Goal: Task Accomplishment & Management: Complete application form

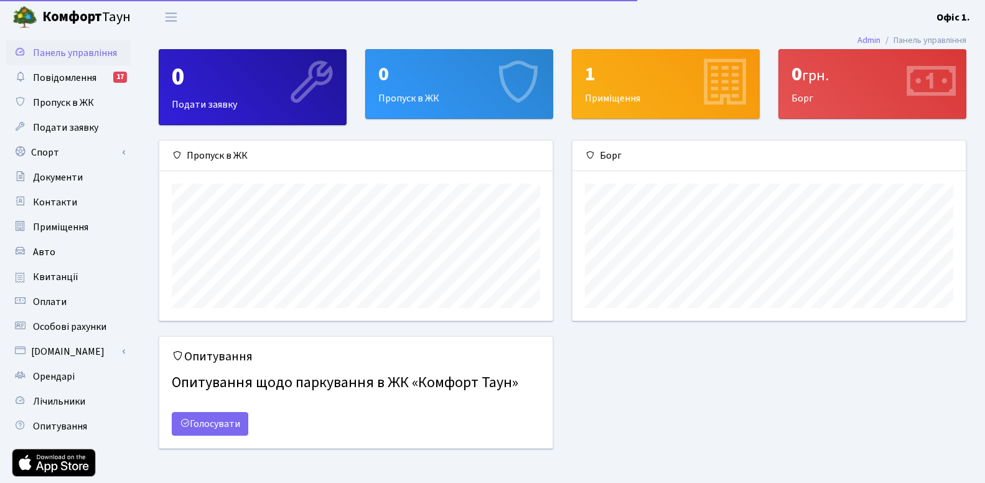
scroll to position [180, 393]
click at [750, 376] on div "Опитування Опитування щодо паркування в ЖК «Комфорт Таун» Голосувати" at bounding box center [562, 400] width 826 height 128
click at [78, 100] on span "Пропуск в ЖК" at bounding box center [63, 103] width 61 height 14
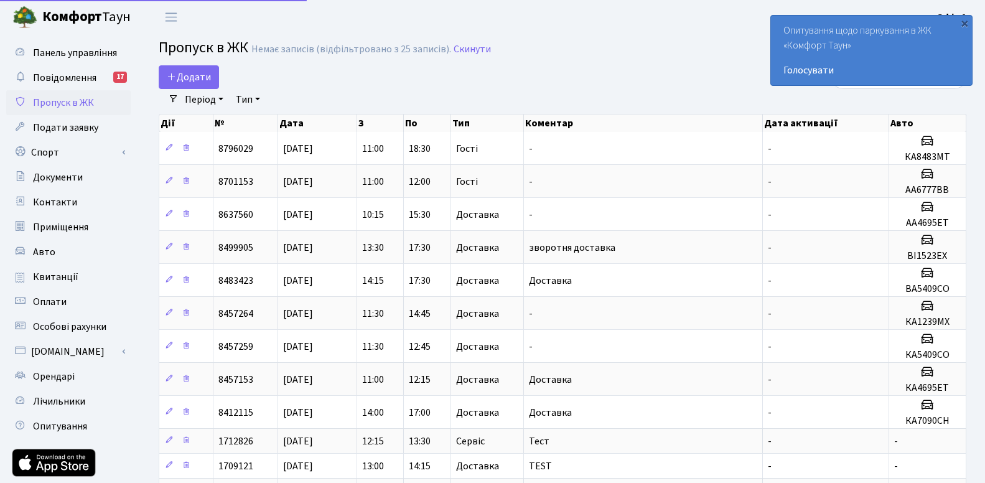
select select "25"
click at [196, 77] on span "Додати" at bounding box center [189, 77] width 44 height 14
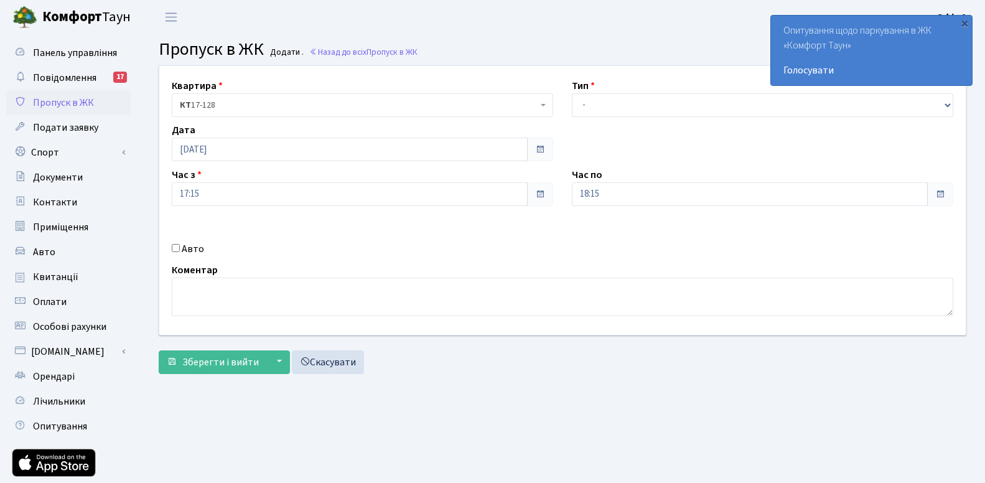
click at [185, 245] on label "Авто" at bounding box center [193, 248] width 22 height 15
click at [180, 245] on input "Авто" at bounding box center [176, 248] width 8 height 8
click at [178, 248] on input "Авто" at bounding box center [176, 248] width 8 height 8
checkbox input "true"
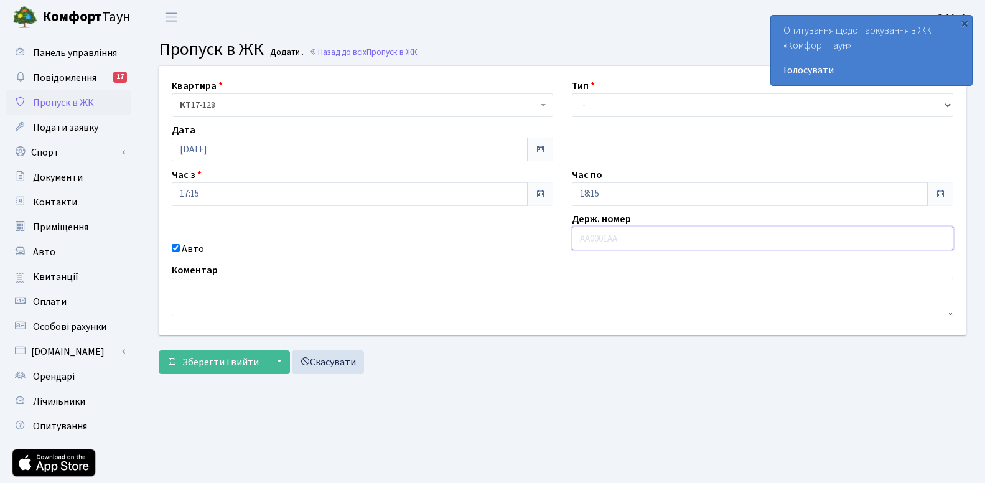
click at [748, 241] on input "text" at bounding box center [762, 238] width 381 height 24
type input "f"
type input "АА7435ТВ"
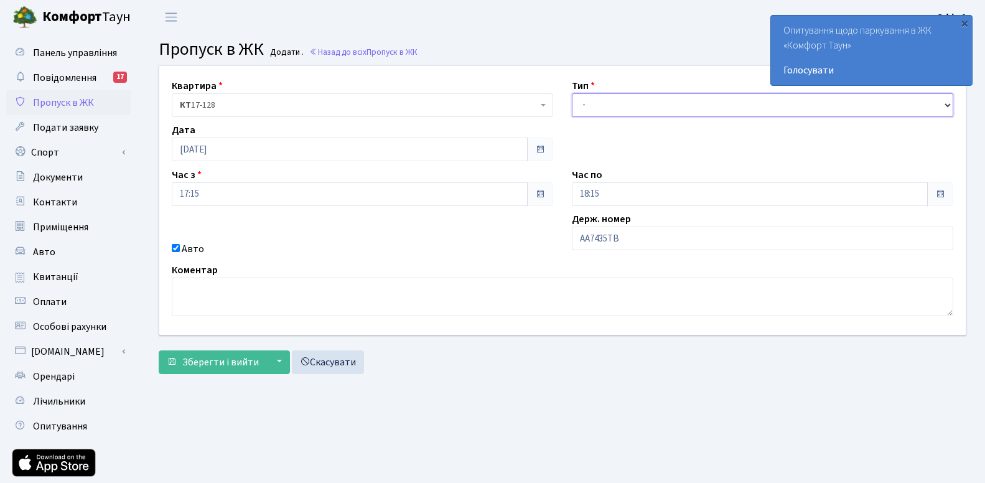
click at [572, 93] on select "- Доставка Таксі Гості Сервіс" at bounding box center [762, 105] width 381 height 24
select select "3"
click option "Гості" at bounding box center [0, 0] width 0 height 0
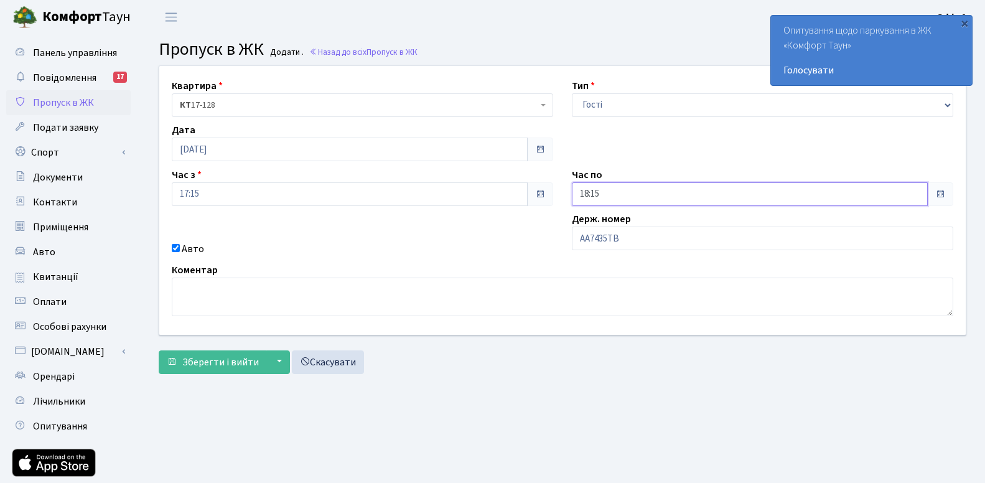
click at [672, 190] on input "18:15" at bounding box center [750, 194] width 356 height 24
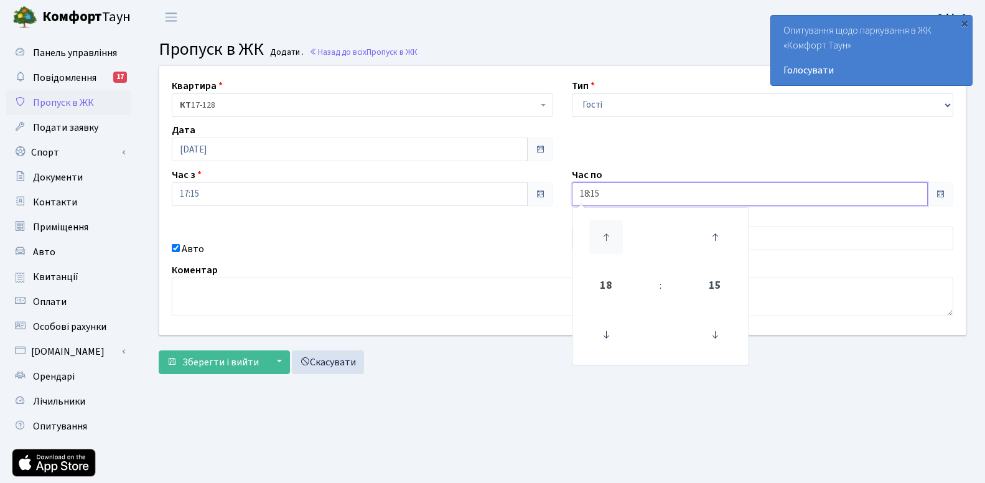
click at [609, 245] on icon at bounding box center [606, 237] width 34 height 34
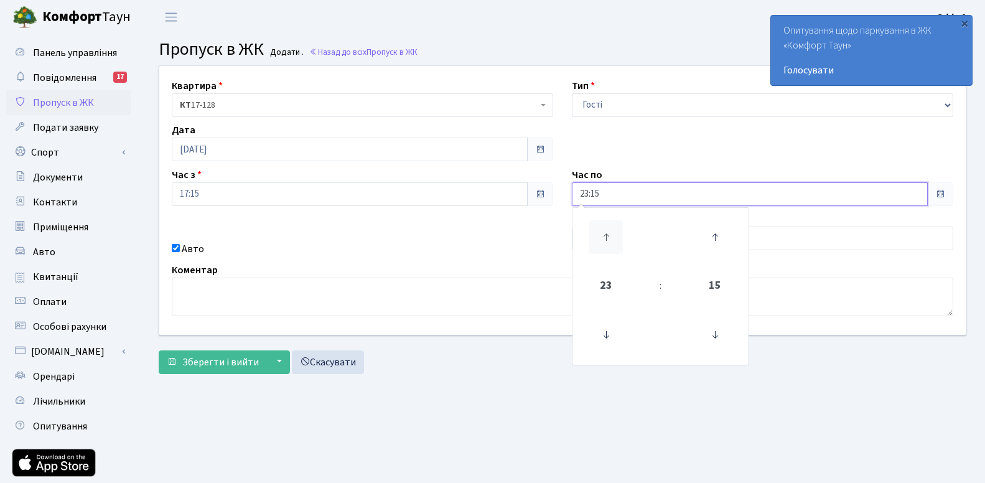
click at [609, 245] on icon at bounding box center [606, 237] width 34 height 34
click at [609, 320] on icon at bounding box center [606, 335] width 34 height 34
type input "23:15"
click at [482, 367] on div "Зберегти і вийти ▼ Зберегти та продовжити редагування Зберегти та створити Скас…" at bounding box center [563, 362] width 808 height 24
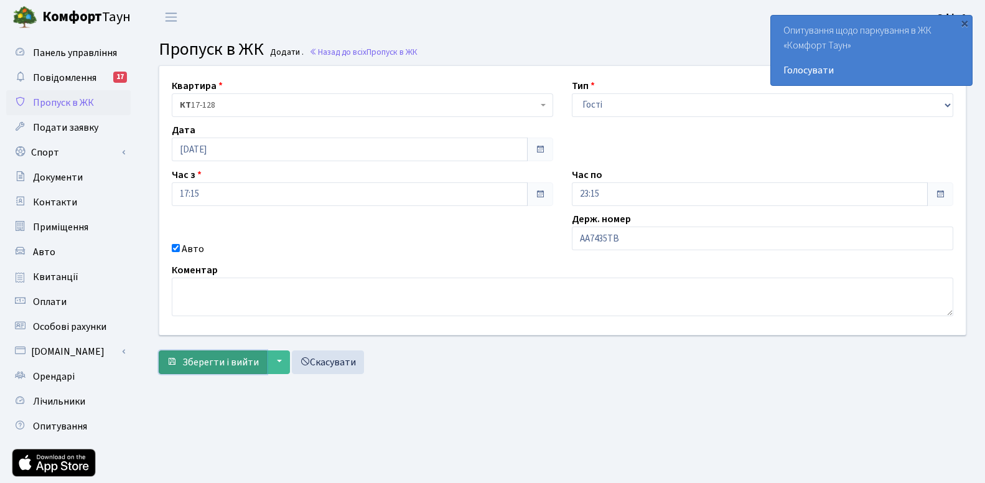
click at [215, 363] on span "Зберегти і вийти" at bounding box center [220, 362] width 77 height 14
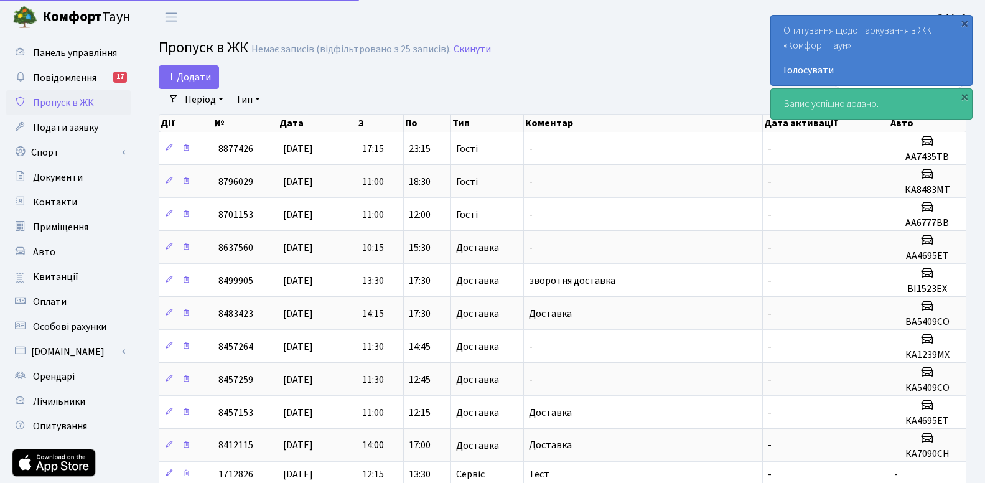
select select "25"
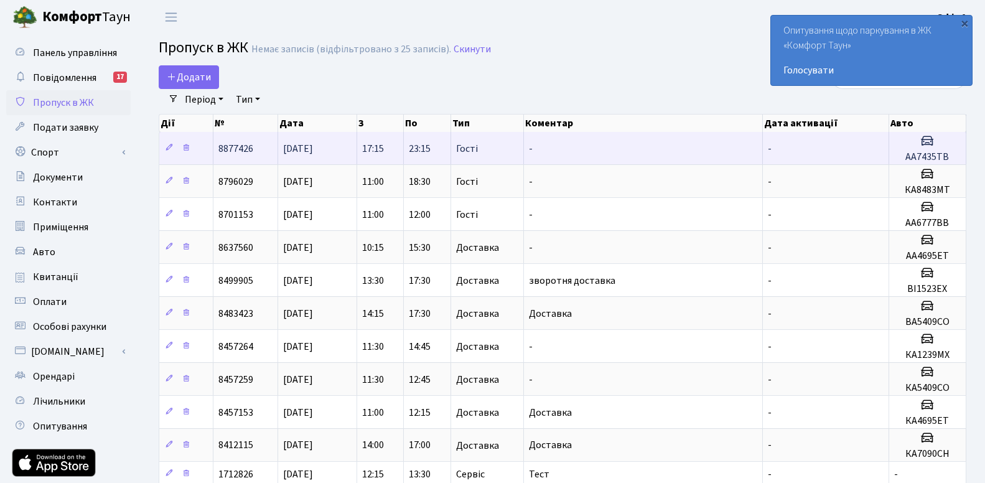
drag, startPoint x: 220, startPoint y: 151, endPoint x: 261, endPoint y: 149, distance: 41.8
click at [261, 149] on td "8877426" at bounding box center [245, 148] width 65 height 32
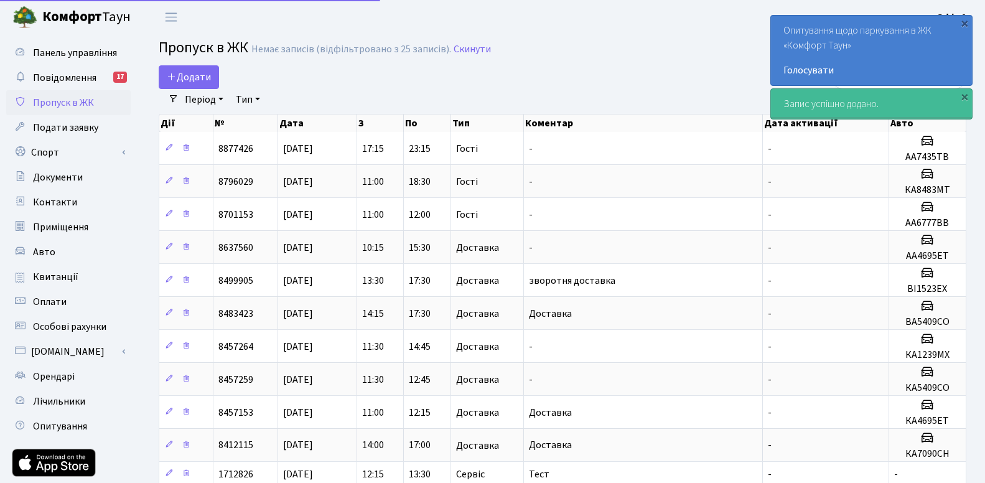
select select "25"
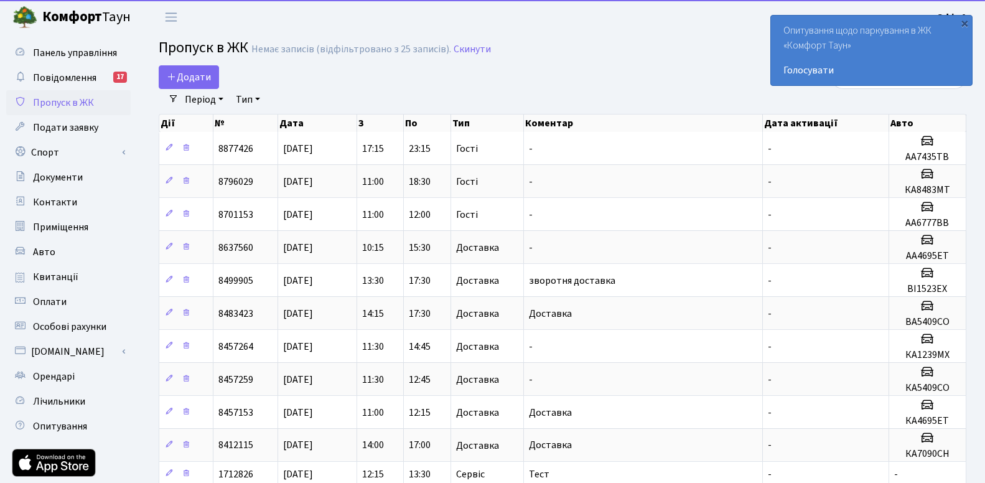
click at [333, 83] on div "Додати" at bounding box center [425, 77] width 532 height 24
click at [966, 22] on div "×" at bounding box center [964, 23] width 12 height 12
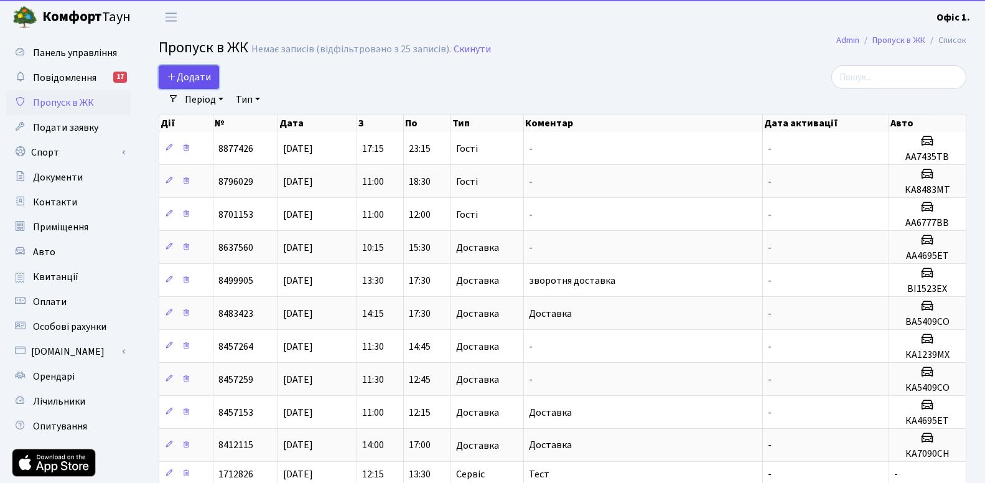
click at [209, 75] on span "Додати" at bounding box center [189, 77] width 44 height 14
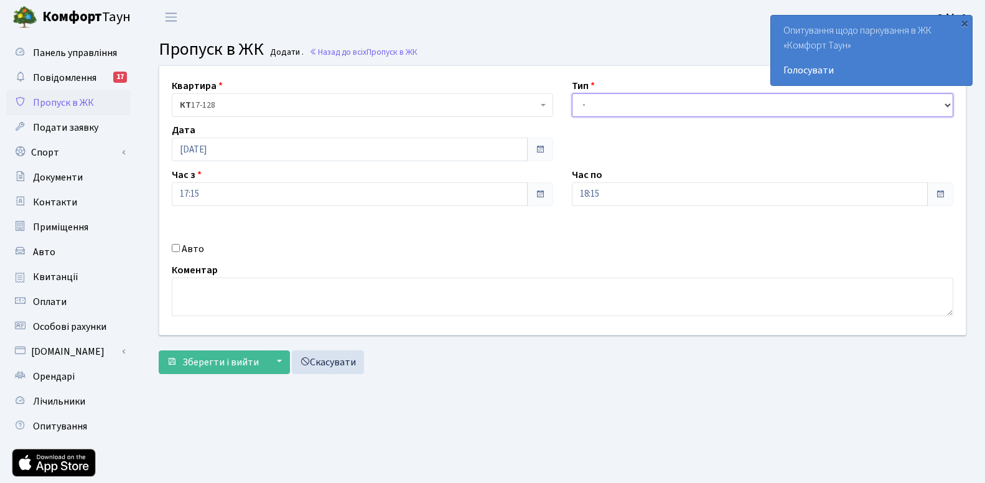
click at [572, 93] on select "- Доставка Таксі Гості Сервіс" at bounding box center [762, 105] width 381 height 24
select select "18"
click option "Сервіс" at bounding box center [0, 0] width 0 height 0
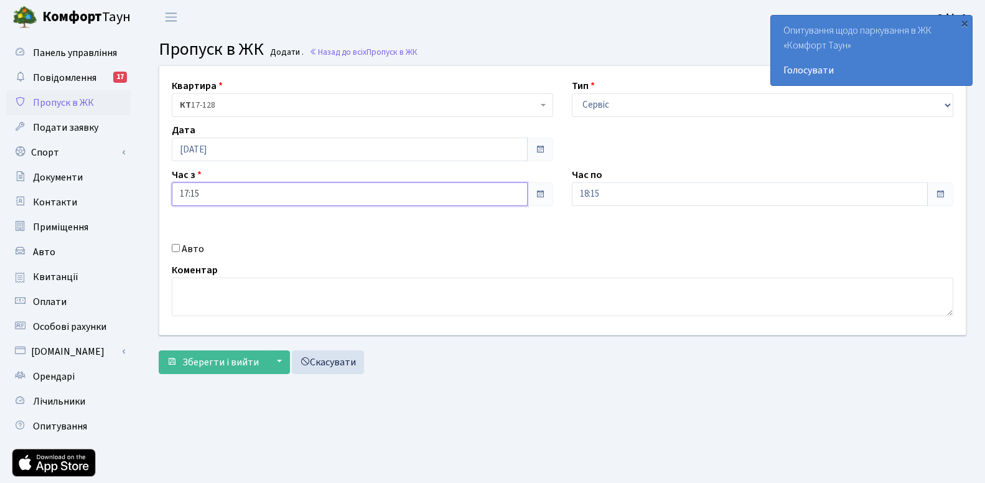
click at [220, 189] on input "17:15" at bounding box center [350, 194] width 356 height 24
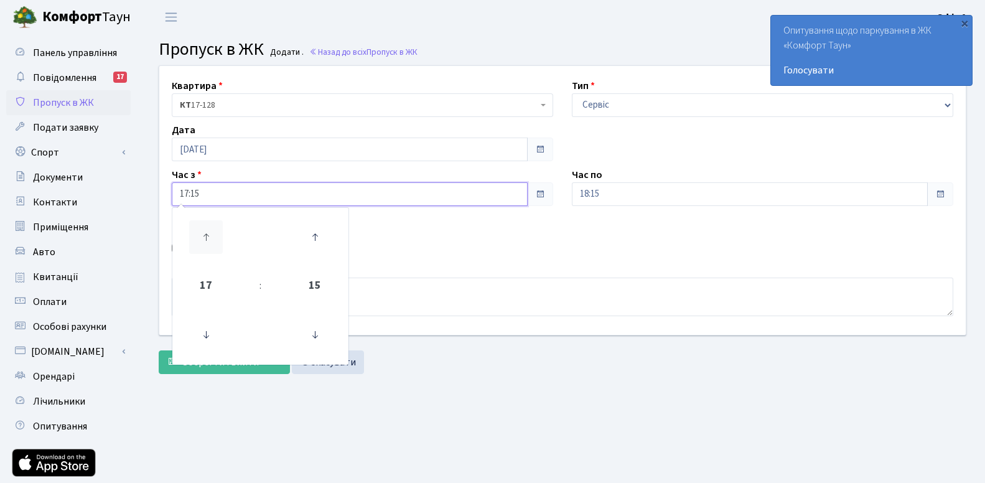
click at [213, 242] on icon at bounding box center [206, 237] width 34 height 34
click at [210, 337] on icon at bounding box center [206, 335] width 34 height 34
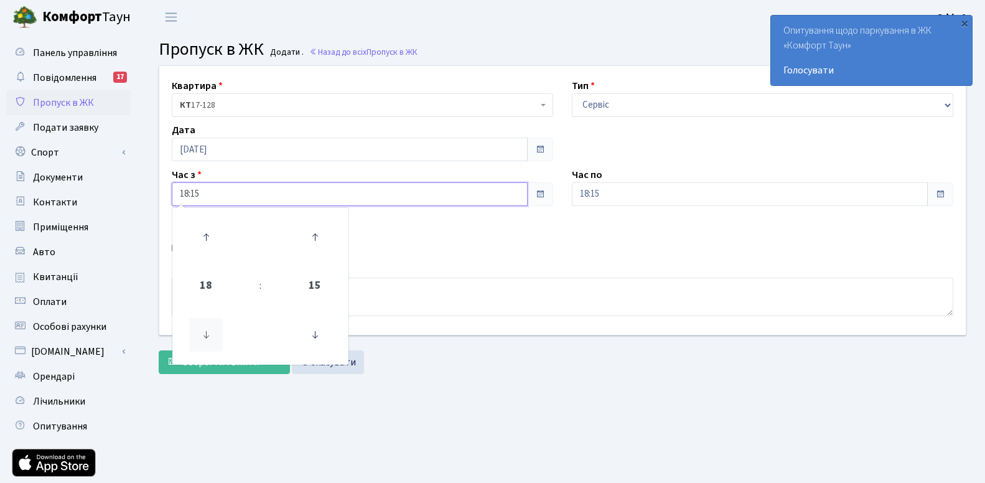
click at [210, 337] on icon at bounding box center [206, 335] width 34 height 34
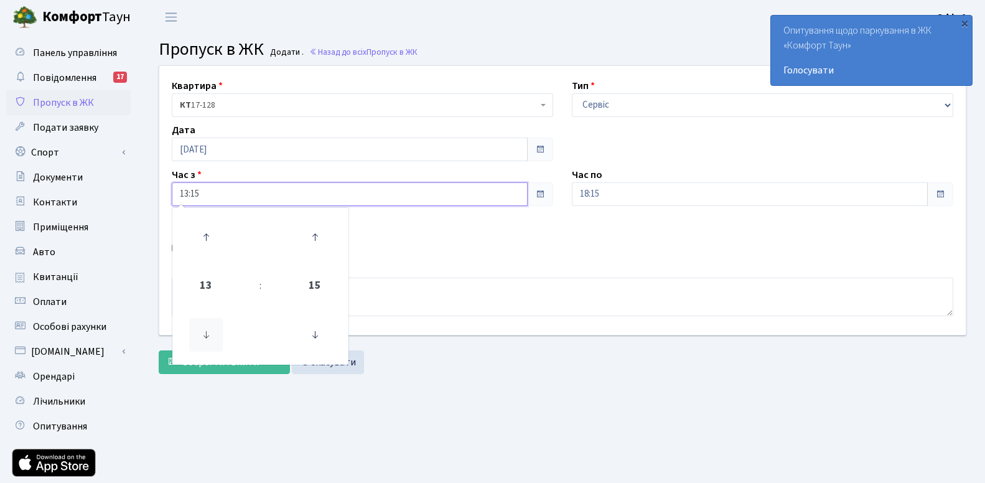
click at [210, 337] on icon at bounding box center [206, 335] width 34 height 34
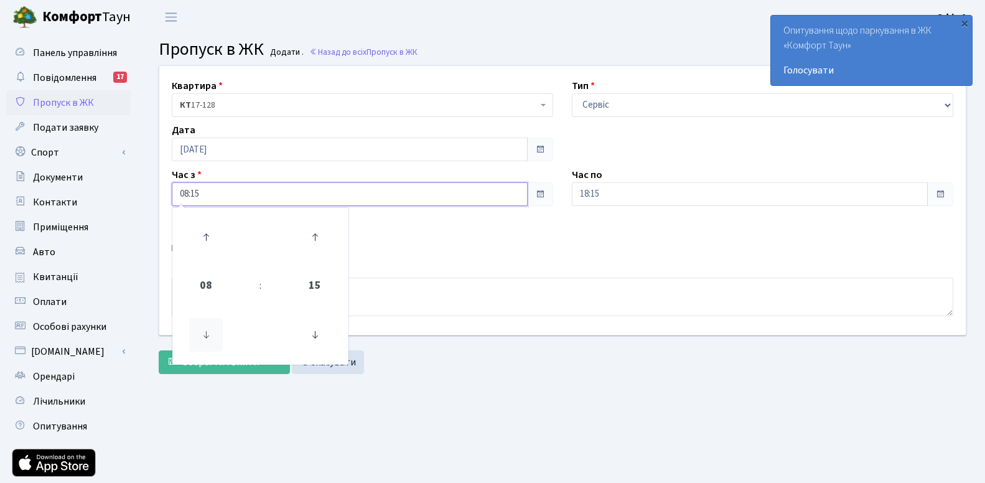
click at [210, 337] on icon at bounding box center [206, 335] width 34 height 34
click at [211, 239] on icon at bounding box center [206, 237] width 34 height 34
click at [211, 240] on icon at bounding box center [206, 237] width 34 height 34
type input "09:15"
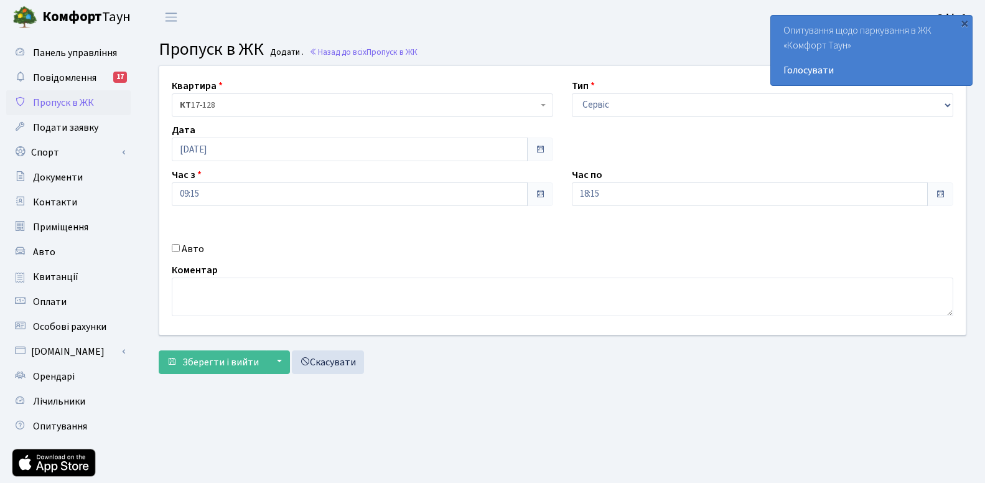
click at [503, 254] on div "Авто" at bounding box center [362, 248] width 400 height 15
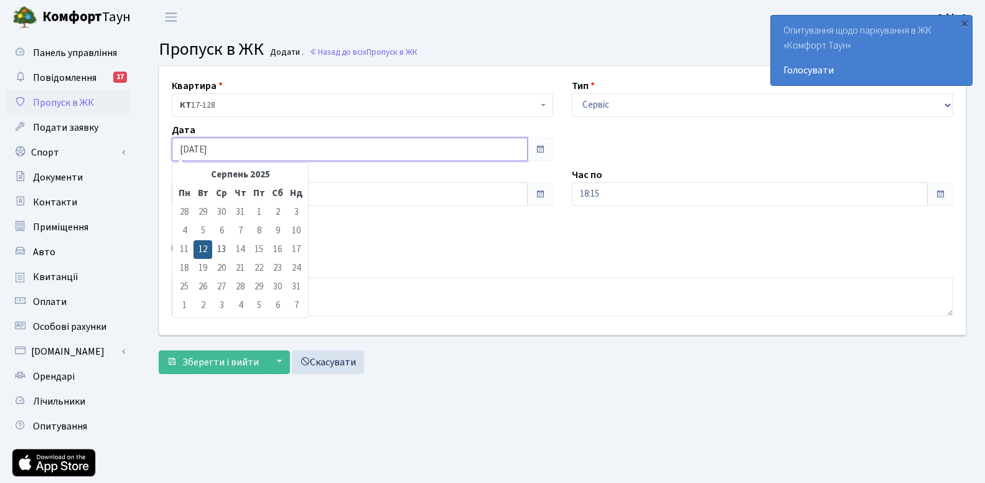
click at [276, 152] on input "12.08.2025" at bounding box center [350, 150] width 356 height 24
click at [226, 245] on td "13" at bounding box center [221, 249] width 19 height 19
type input "13.08.2025"
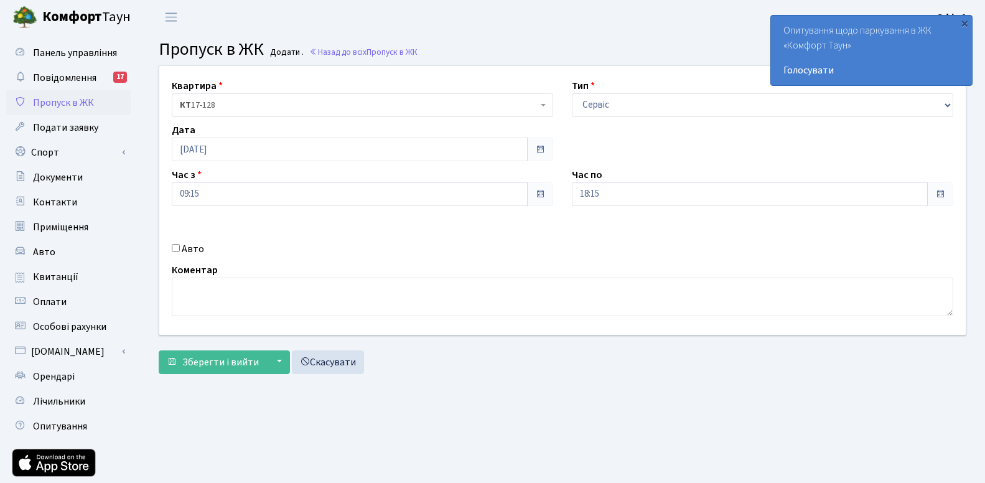
click at [174, 252] on input "Авто" at bounding box center [176, 248] width 8 height 8
checkbox input "true"
type input "АА7435ТВ"
click at [222, 294] on textarea at bounding box center [563, 297] width 782 height 39
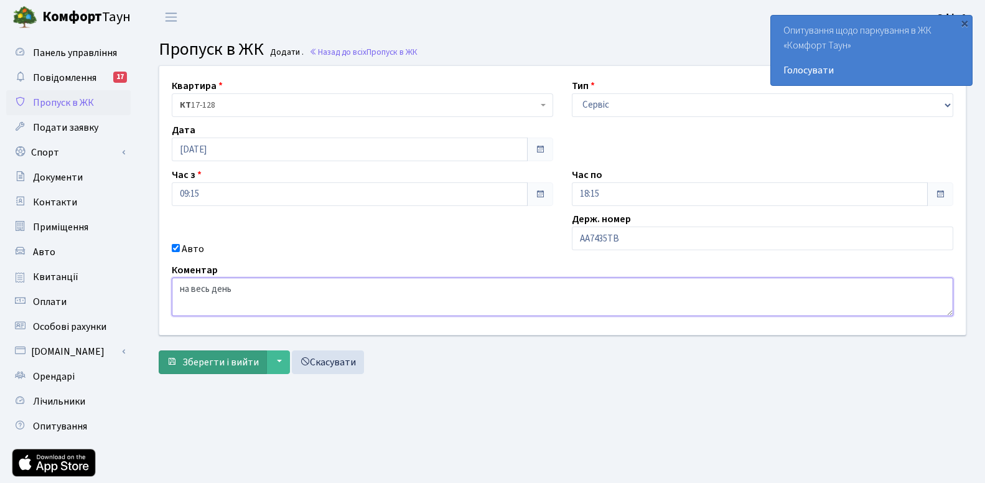
type textarea "на весь день"
click at [211, 363] on span "Зберегти і вийти" at bounding box center [220, 362] width 77 height 14
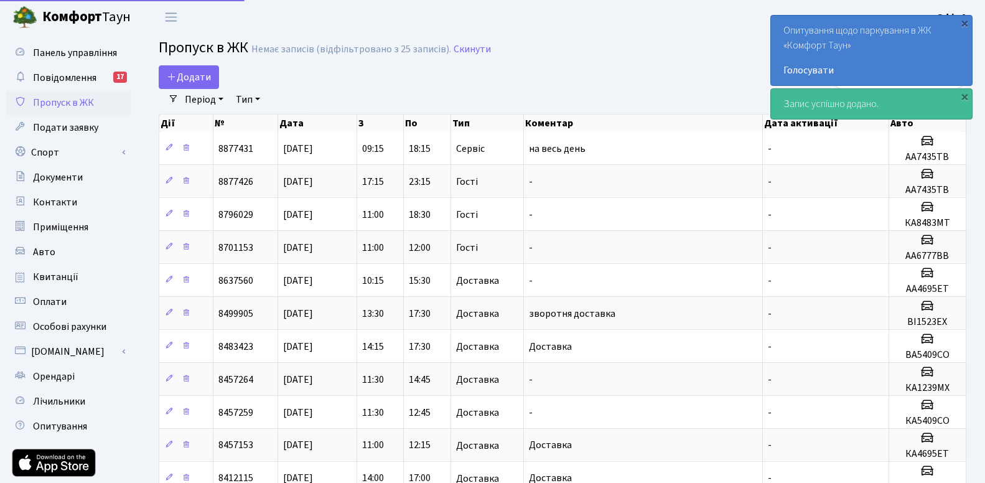
select select "25"
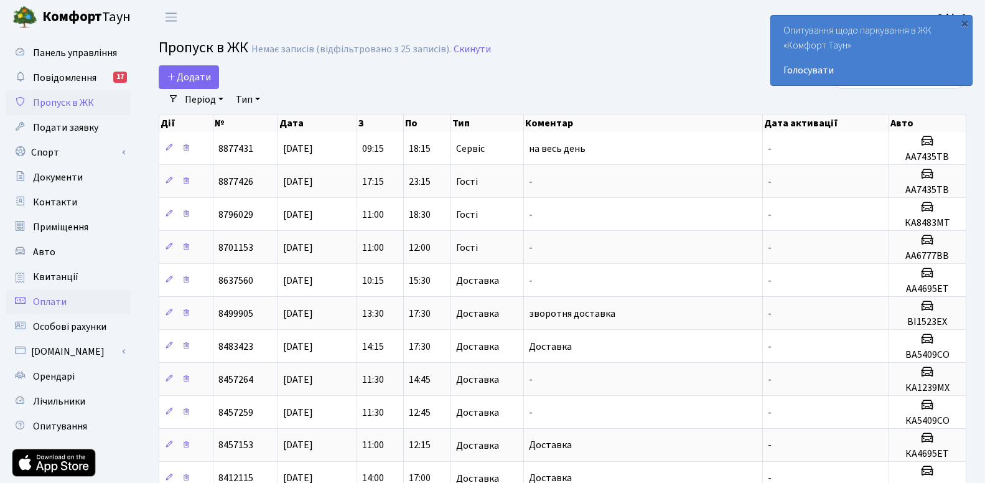
click at [82, 306] on link "Оплати" at bounding box center [68, 301] width 124 height 25
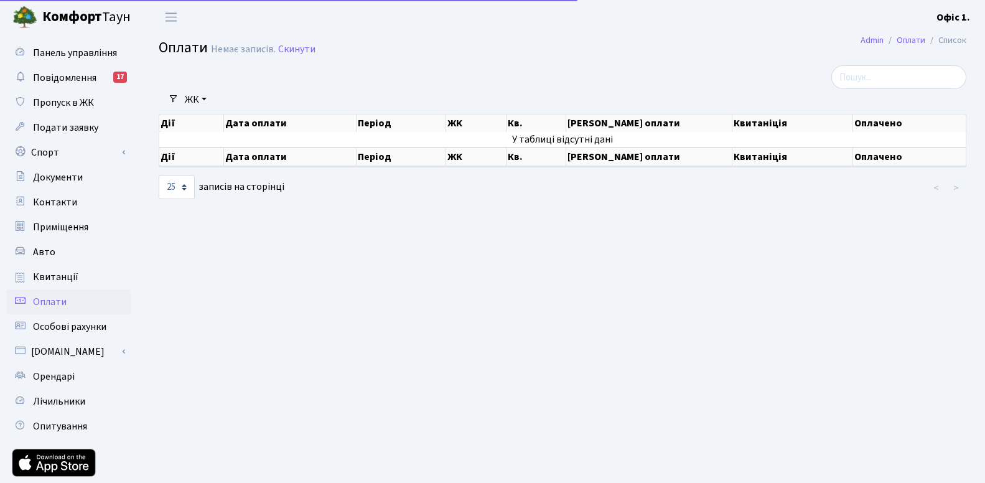
select select "25"
click at [68, 332] on span "Особові рахунки" at bounding box center [69, 327] width 73 height 14
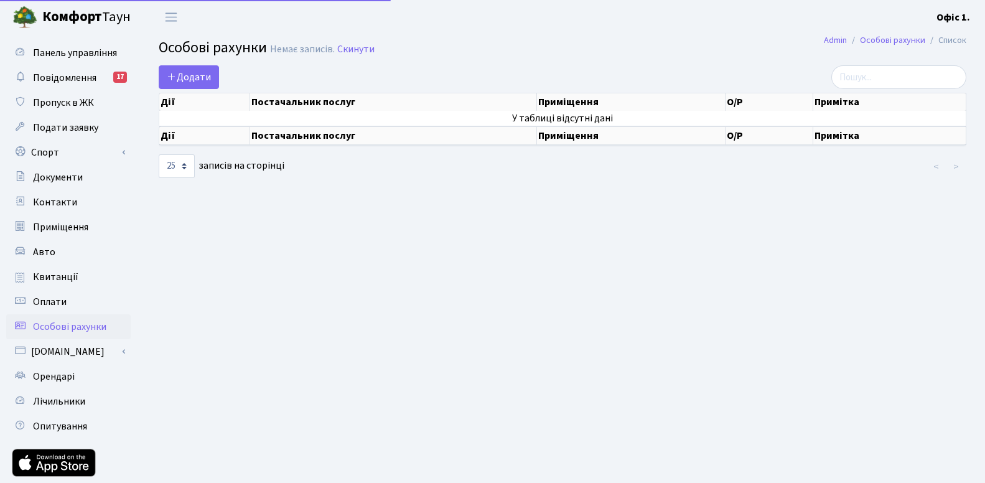
select select "25"
click at [76, 159] on link "Спорт" at bounding box center [68, 152] width 124 height 25
